Goal: Task Accomplishment & Management: Complete application form

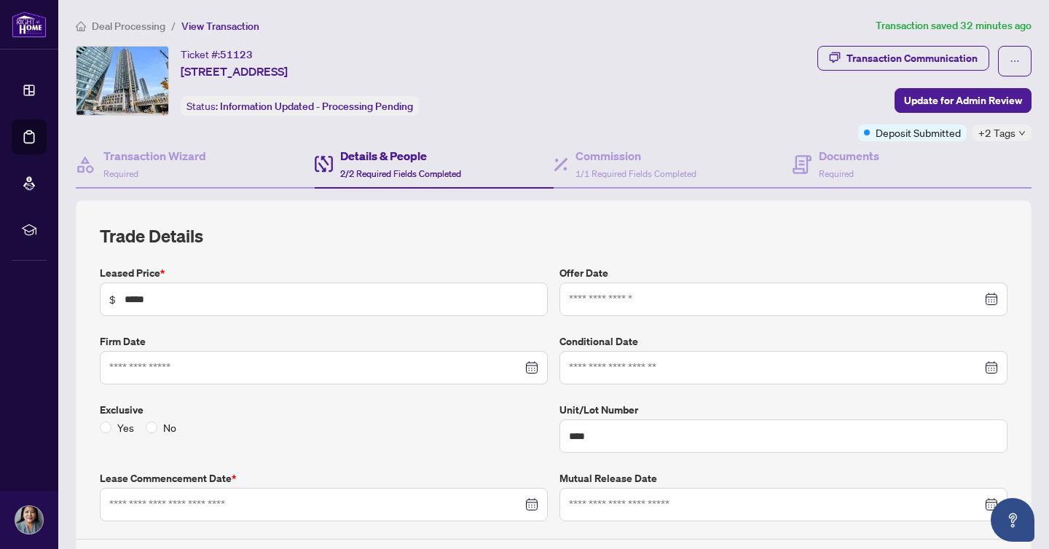
type input "**********"
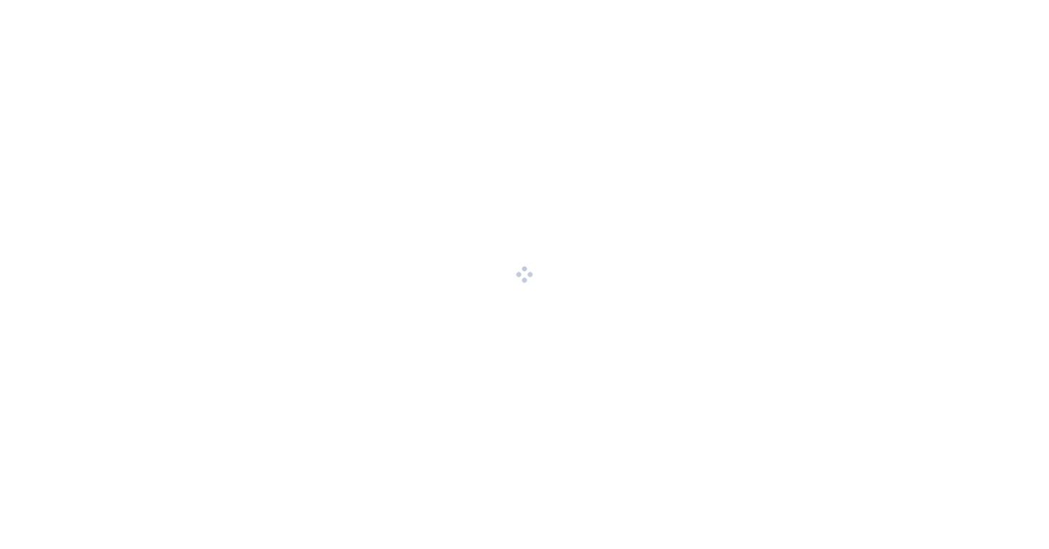
click at [774, 86] on div at bounding box center [524, 274] width 1049 height 549
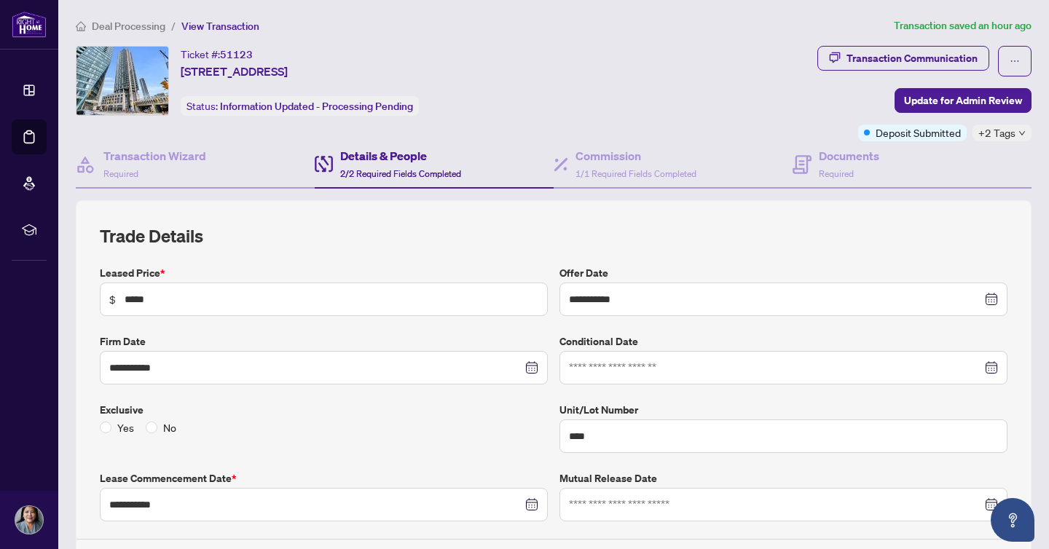
click at [110, 12] on main "**********" at bounding box center [553, 274] width 991 height 549
click at [110, 20] on span "Deal Processing" at bounding box center [129, 26] width 74 height 13
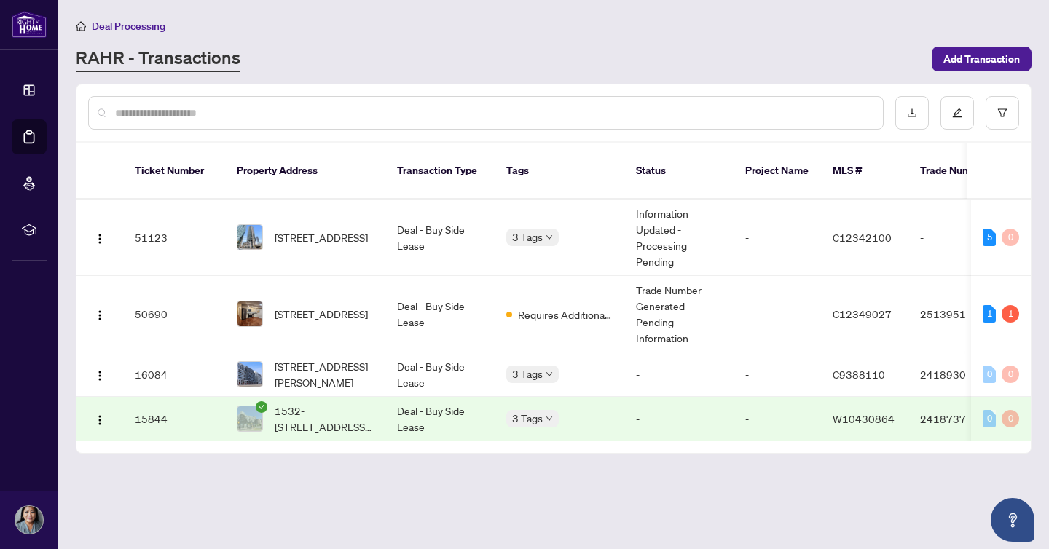
click at [320, 306] on span "[STREET_ADDRESS]" at bounding box center [321, 314] width 93 height 16
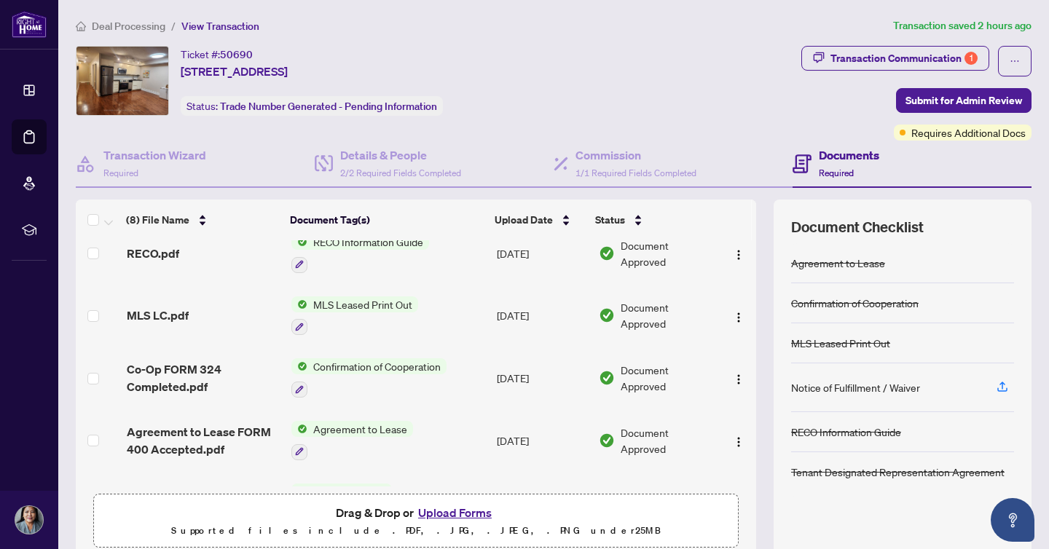
scroll to position [231, 0]
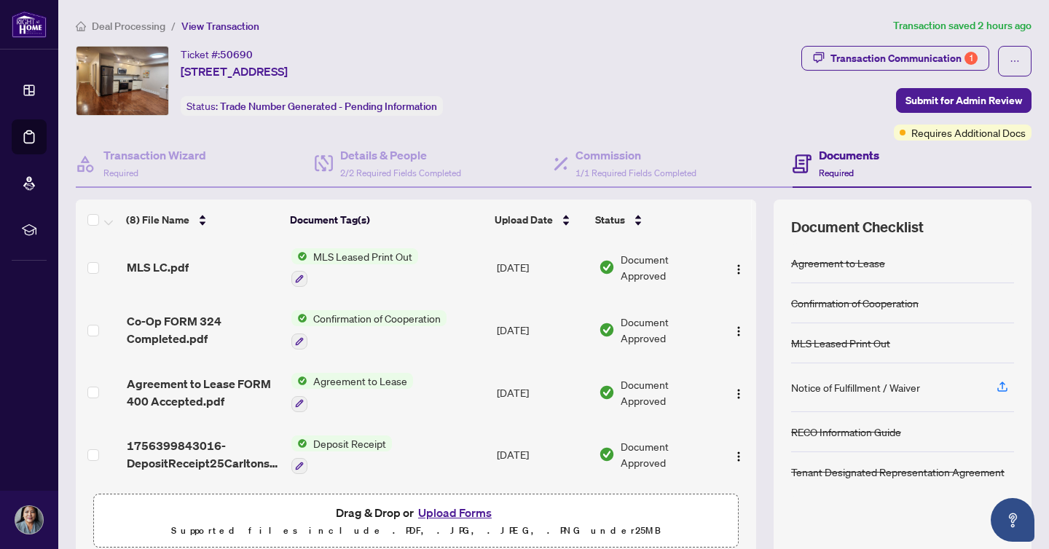
click at [448, 513] on button "Upload Forms" at bounding box center [455, 512] width 82 height 19
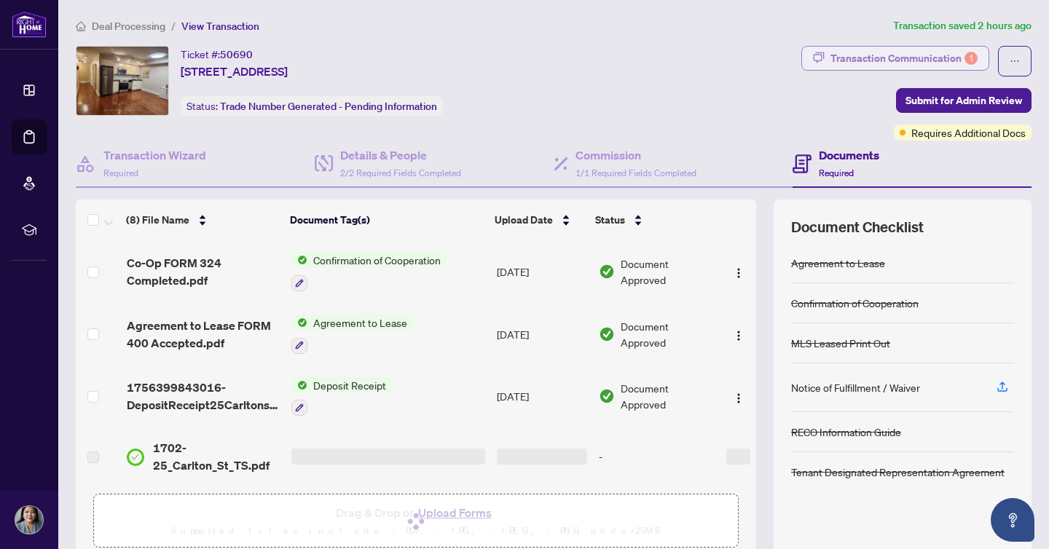
click at [889, 67] on div "Transaction Communication 1" at bounding box center [903, 58] width 147 height 23
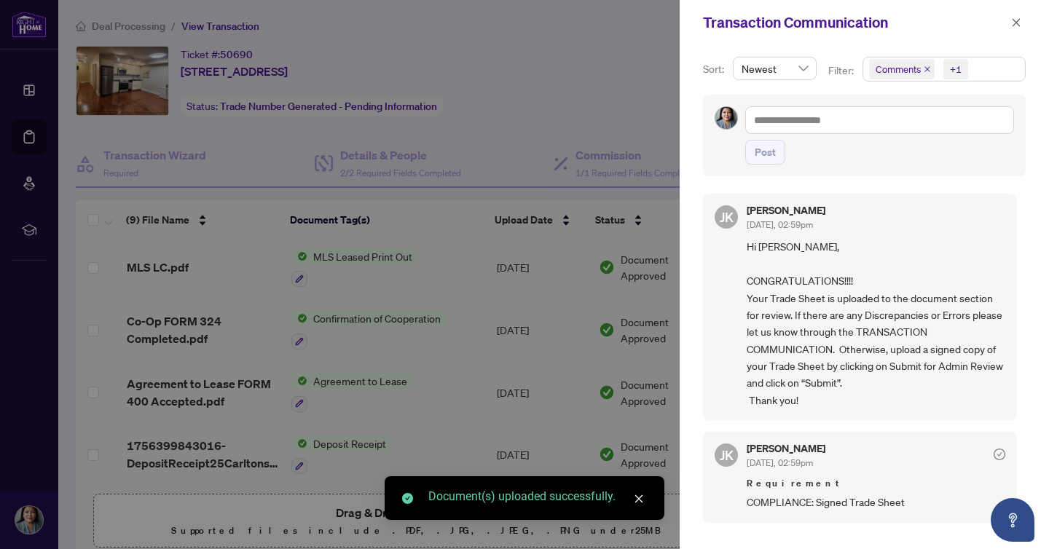
scroll to position [3, 0]
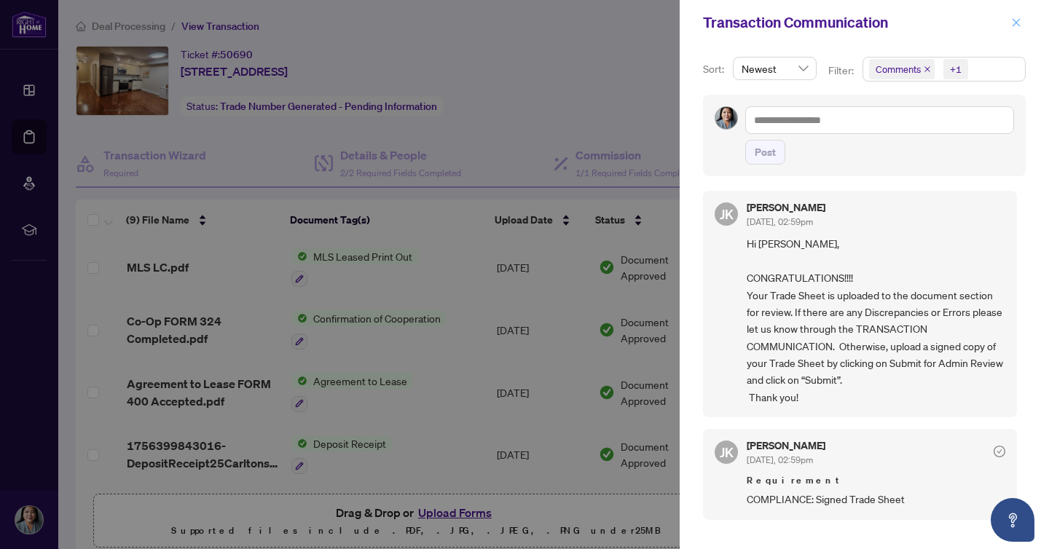
click at [1013, 25] on icon "close" at bounding box center [1017, 22] width 8 height 8
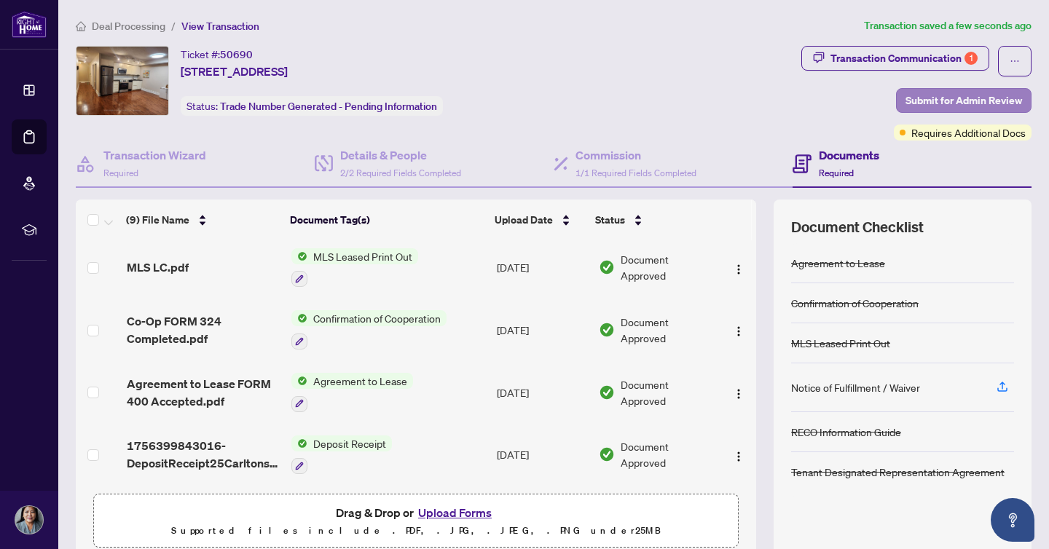
drag, startPoint x: 737, startPoint y: 103, endPoint x: 902, endPoint y: 98, distance: 164.7
click at [739, 103] on div "Ticket #: 50690 [STREET_ADDRESS] Status: Trade Number Generated - Pending Infor…" at bounding box center [436, 81] width 720 height 70
click at [940, 97] on span "Submit for Admin Review" at bounding box center [964, 100] width 117 height 23
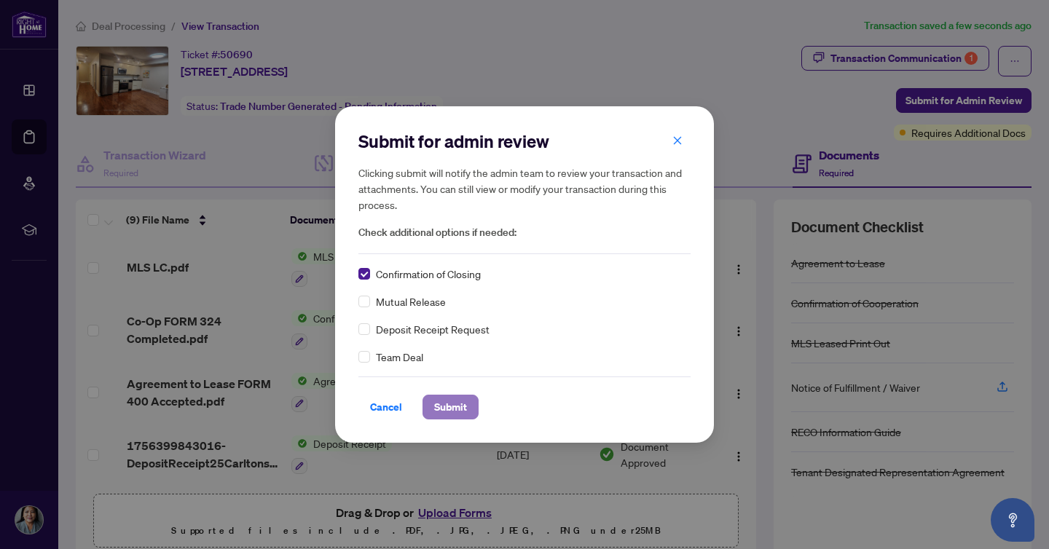
click at [448, 410] on span "Submit" at bounding box center [450, 407] width 33 height 23
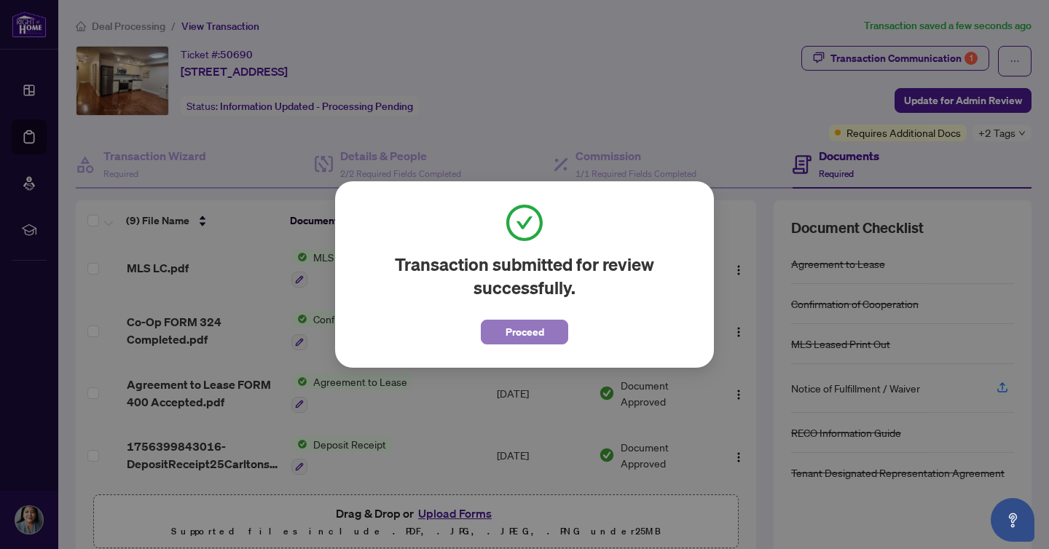
click at [517, 337] on span "Proceed" at bounding box center [525, 332] width 39 height 23
